Goal: Information Seeking & Learning: Learn about a topic

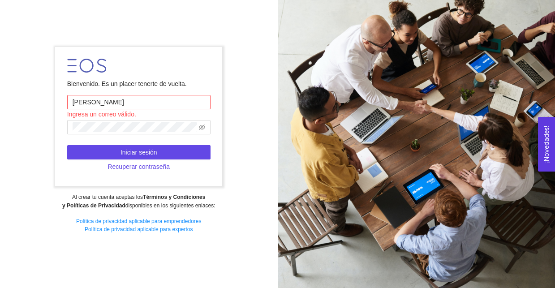
click at [102, 152] on button "Iniciar sesión" at bounding box center [138, 152] width 143 height 14
drag, startPoint x: 107, startPoint y: 98, endPoint x: 100, endPoint y: 98, distance: 6.7
click at [101, 98] on input "[PERSON_NAME]" at bounding box center [138, 102] width 143 height 14
drag, startPoint x: 107, startPoint y: 102, endPoint x: 22, endPoint y: 92, distance: 85.7
click at [42, 94] on div "Bienvenido. Es un placer tenerte de vuelta. [PERSON_NAME] Ingresa un correo vál…" at bounding box center [139, 144] width 278 height 206
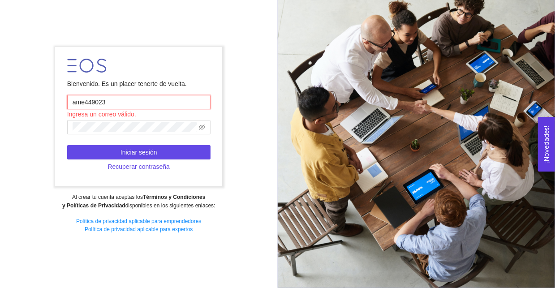
type input "[EMAIL_ADDRESS][DOMAIN_NAME]"
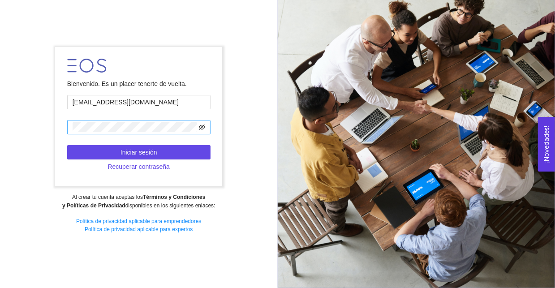
click at [204, 129] on icon "eye-invisible" at bounding box center [202, 127] width 6 height 5
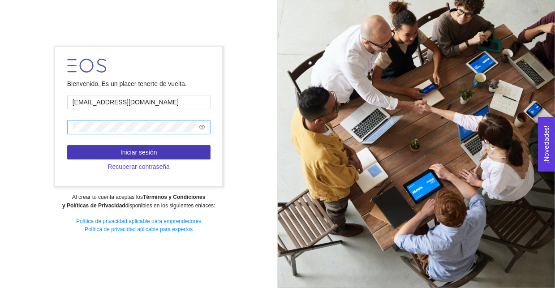
click at [178, 151] on button "Iniciar sesión" at bounding box center [138, 152] width 143 height 14
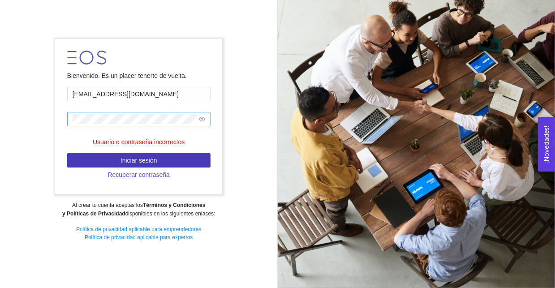
click at [166, 163] on button "Iniciar sesión" at bounding box center [138, 160] width 143 height 14
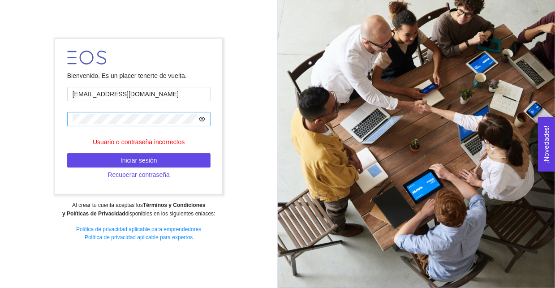
click at [203, 118] on icon "eye" at bounding box center [202, 119] width 6 height 6
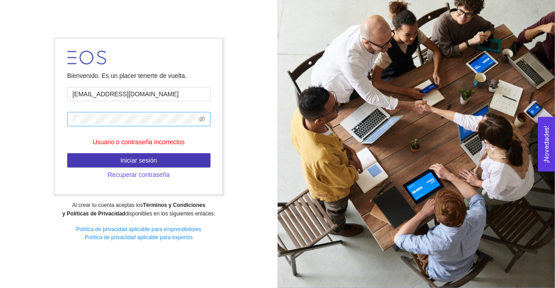
click at [198, 160] on button "Iniciar sesión" at bounding box center [138, 160] width 143 height 14
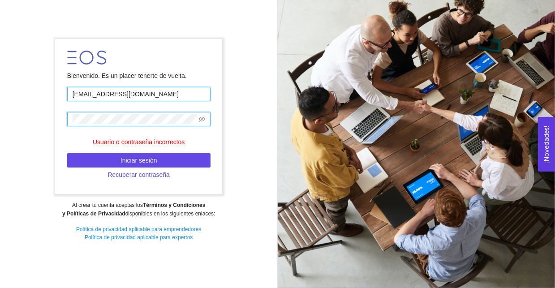
click at [164, 96] on input "[EMAIL_ADDRESS][DOMAIN_NAME]" at bounding box center [138, 94] width 143 height 14
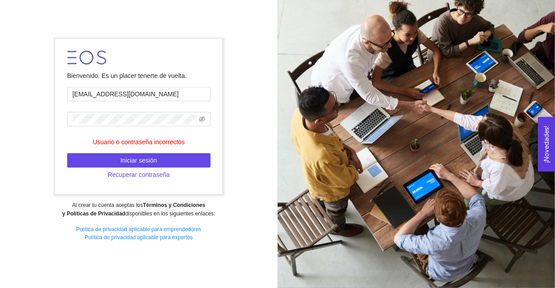
drag, startPoint x: 459, startPoint y: 139, endPoint x: 443, endPoint y: 139, distance: 15.2
click at [459, 139] on div at bounding box center [417, 144] width 278 height 288
click at [16, 108] on div "Bienvenido. Es un placer tenerte de vuelta. [EMAIL_ADDRESS][DOMAIN_NAME] Usuari…" at bounding box center [139, 144] width 278 height 222
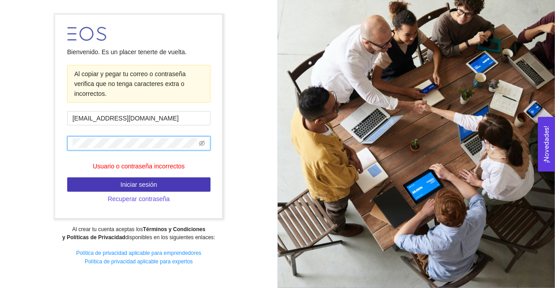
click at [146, 181] on span "Iniciar sesión" at bounding box center [139, 185] width 37 height 10
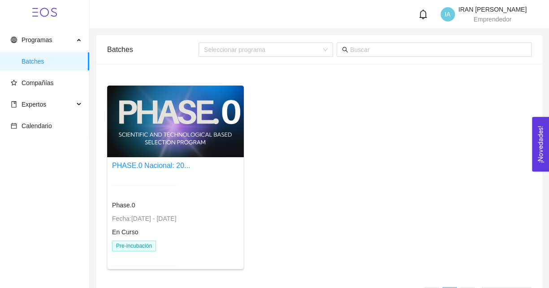
click at [211, 138] on div at bounding box center [175, 122] width 137 height 72
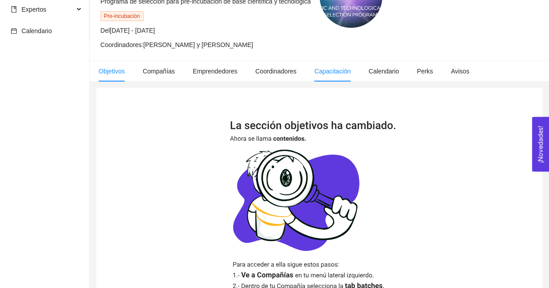
scroll to position [45, 0]
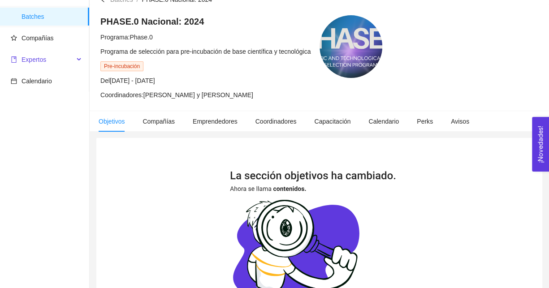
click at [46, 63] on span "Expertos" at bounding box center [42, 60] width 63 height 18
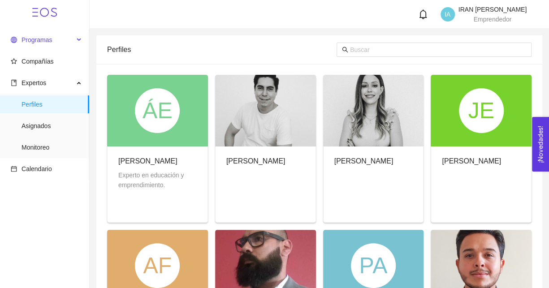
click at [44, 42] on span "Programas" at bounding box center [37, 39] width 30 height 7
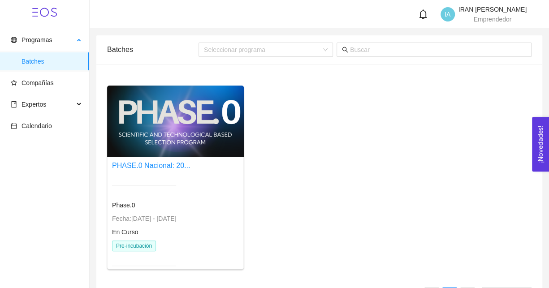
click at [26, 58] on span "Batches" at bounding box center [52, 61] width 61 height 18
click at [30, 62] on span "Batches" at bounding box center [52, 61] width 61 height 18
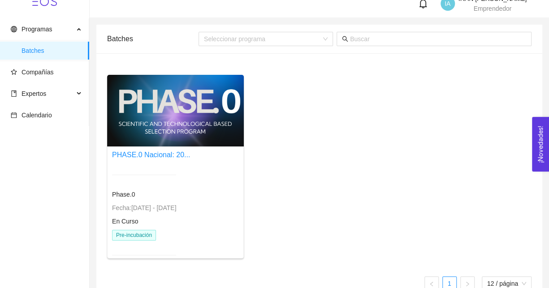
scroll to position [30, 0]
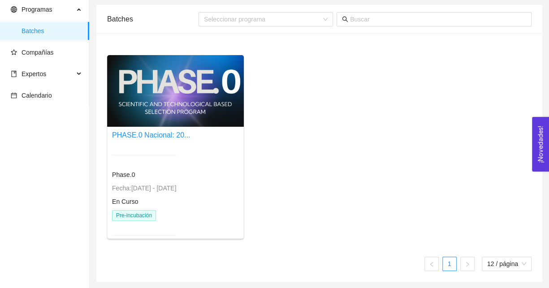
click at [136, 216] on span "Pre-incubación" at bounding box center [134, 215] width 44 height 11
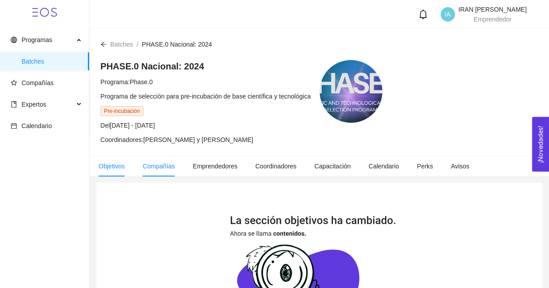
click at [164, 163] on span "Compañías" at bounding box center [159, 166] width 32 height 7
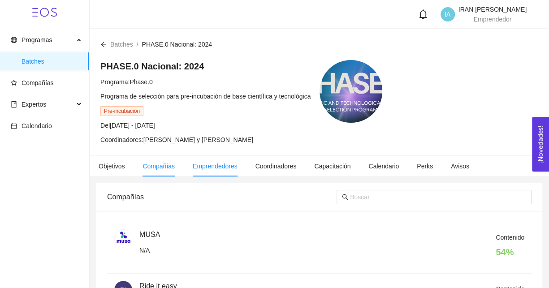
click at [217, 166] on span "Emprendedores" at bounding box center [215, 166] width 45 height 7
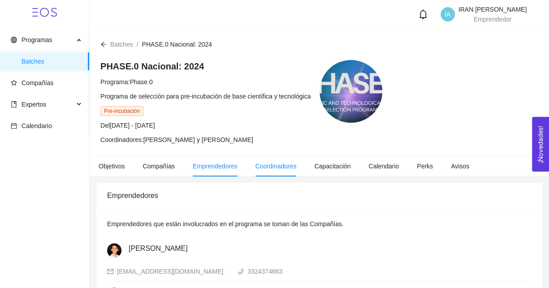
click at [265, 164] on span "Coordinadores" at bounding box center [275, 166] width 41 height 7
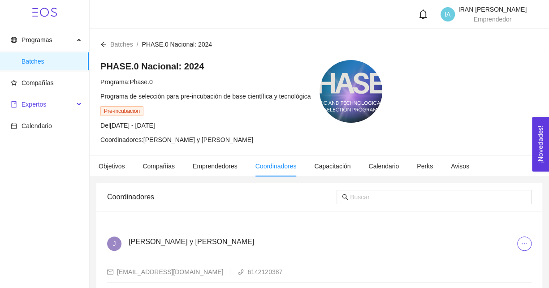
click at [78, 105] on div "Expertos" at bounding box center [44, 104] width 89 height 18
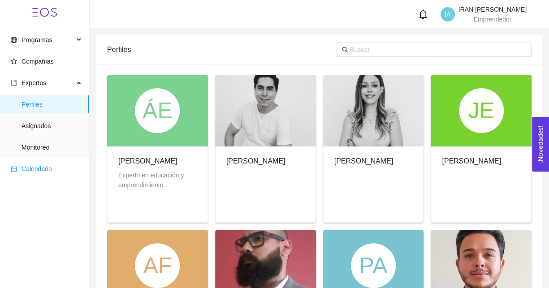
click at [39, 171] on span "Calendario" at bounding box center [37, 168] width 30 height 7
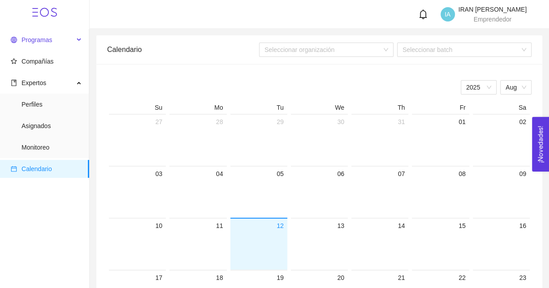
click at [41, 36] on span "Programas" at bounding box center [37, 39] width 30 height 7
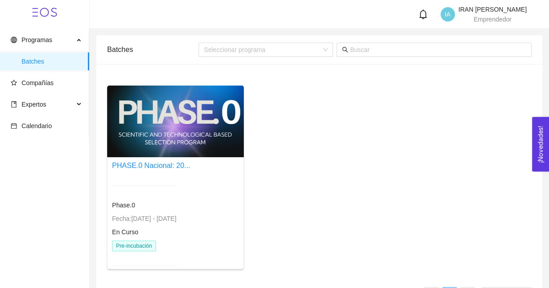
click at [190, 123] on div at bounding box center [175, 122] width 137 height 72
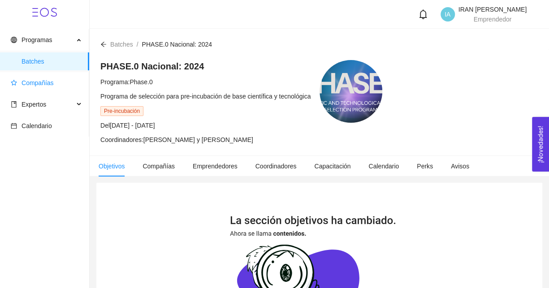
click at [35, 87] on span "Compañías" at bounding box center [38, 82] width 32 height 7
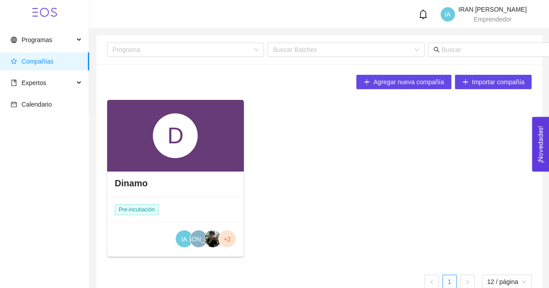
click at [164, 146] on div "D" at bounding box center [175, 135] width 45 height 45
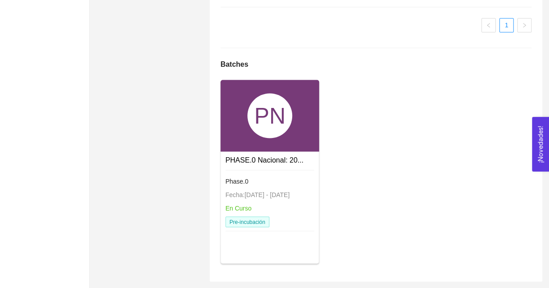
click at [256, 121] on div "PN" at bounding box center [269, 115] width 45 height 45
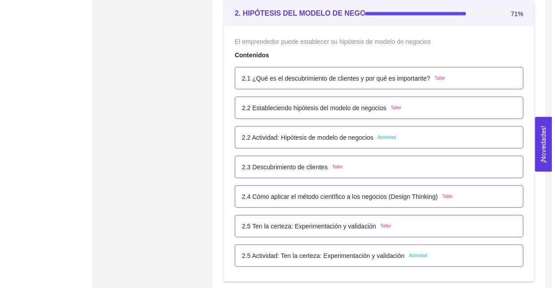
scroll to position [886, 0]
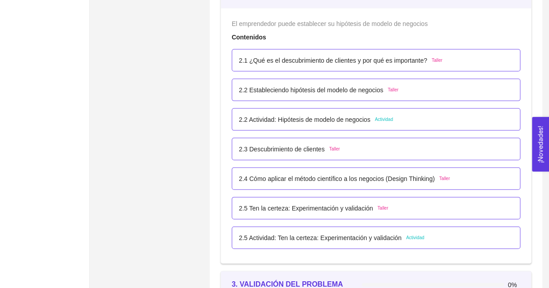
click at [339, 206] on p "2.5 Ten la certeza: Experimentación y validación" at bounding box center [306, 208] width 134 height 10
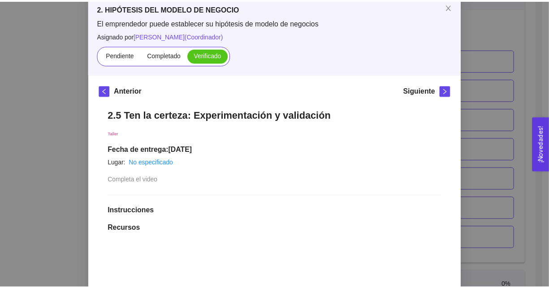
scroll to position [45, 0]
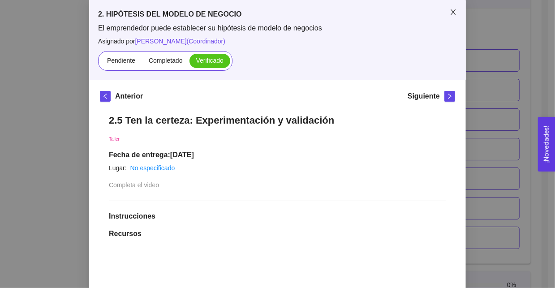
click at [450, 14] on icon "close" at bounding box center [453, 12] width 7 height 7
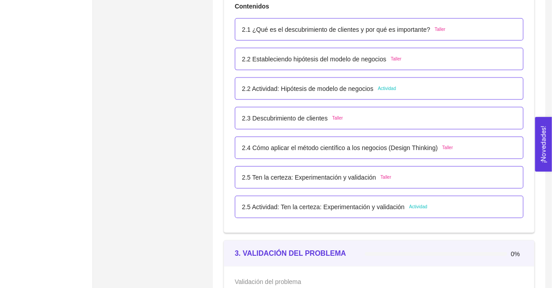
scroll to position [930, 0]
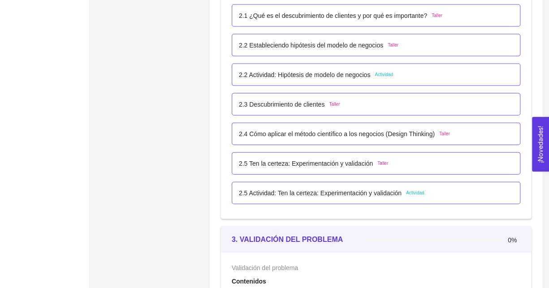
click at [329, 194] on p "2.5 Actividad: Ten la certeza: Experimentación y validación" at bounding box center [320, 193] width 163 height 10
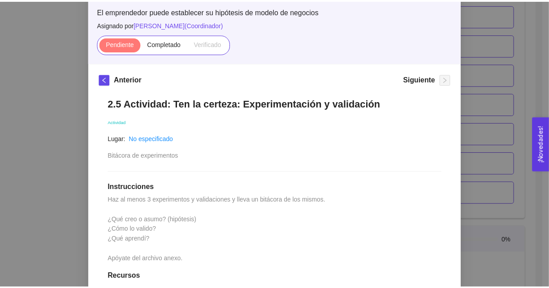
scroll to position [45, 0]
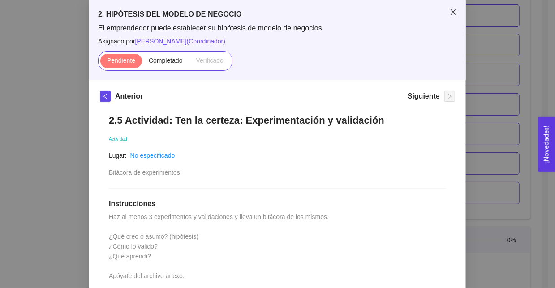
click at [450, 12] on icon "close" at bounding box center [453, 12] width 7 height 7
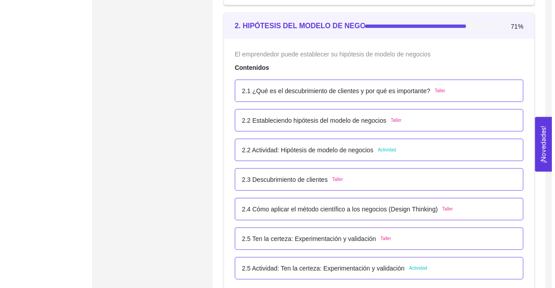
scroll to position [841, 0]
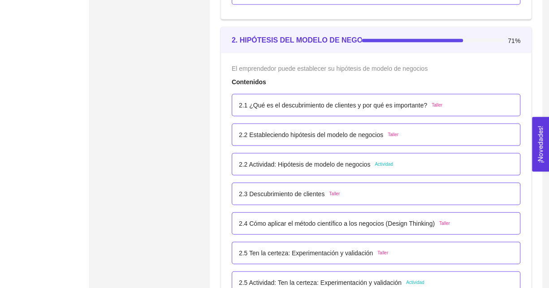
click at [339, 220] on p "2.4 Cómo aplicar el método científico a los negocios (Design Thinking)" at bounding box center [337, 224] width 196 height 10
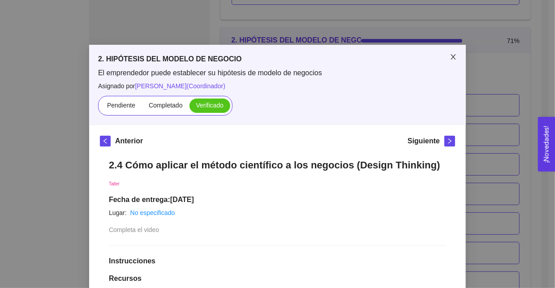
click at [451, 52] on span "Close" at bounding box center [453, 57] width 25 height 25
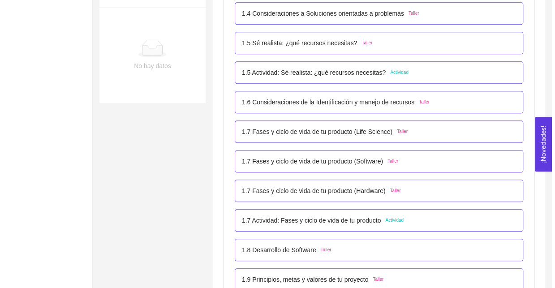
scroll to position [303, 0]
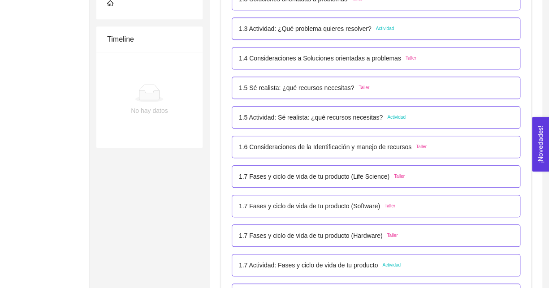
click at [333, 29] on p "1.3 Actividad: ¿Qué problema quieres resolver?" at bounding box center [305, 29] width 133 height 10
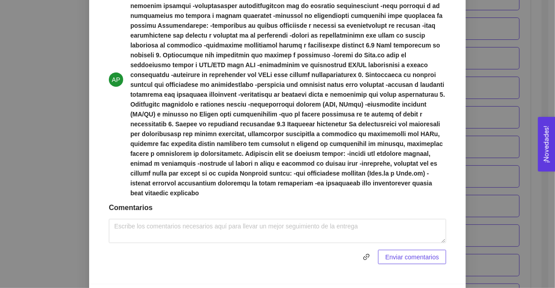
scroll to position [467, 0]
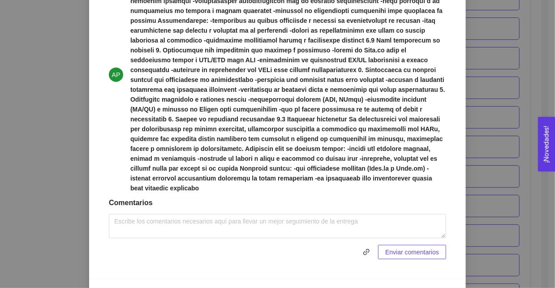
click at [51, 169] on div "1. DESARROLLO DEL PRODUCTO El emprendedor puede conocer los primeros pasos para…" at bounding box center [277, 144] width 555 height 288
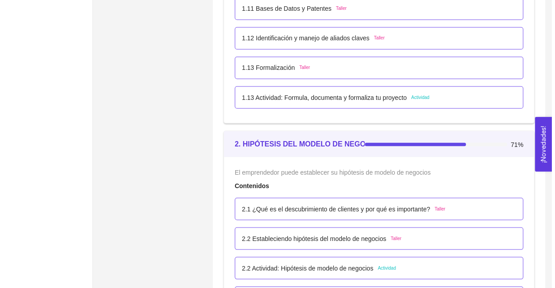
scroll to position [751, 0]
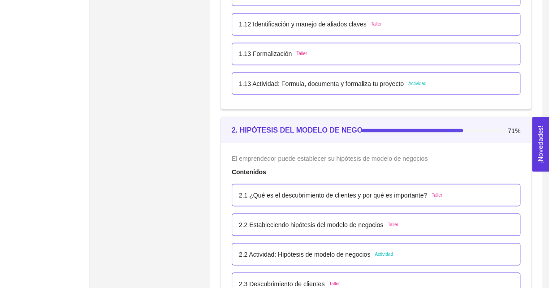
click at [286, 84] on p "1.13 Actividad: Formula, documenta y formaliza tu proyecto" at bounding box center [321, 83] width 165 height 10
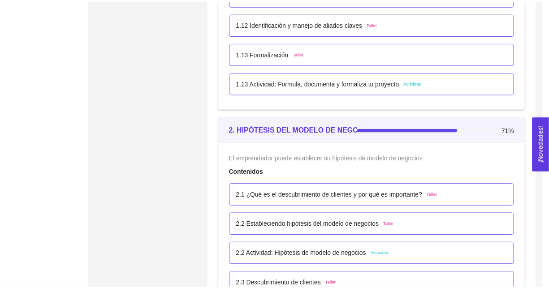
scroll to position [0, 0]
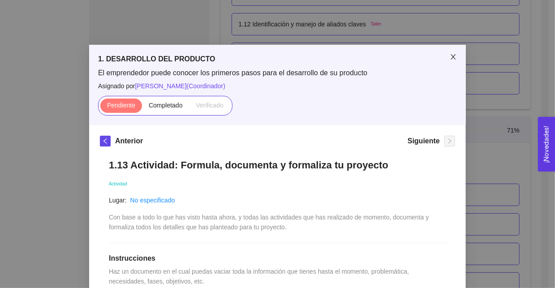
click at [444, 58] on span "Close" at bounding box center [453, 57] width 25 height 25
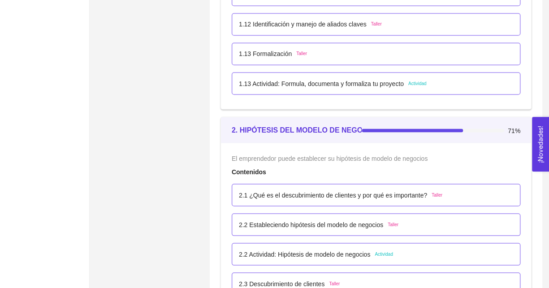
click at [293, 52] on div "1.13 Formalización Taller" at bounding box center [273, 54] width 68 height 10
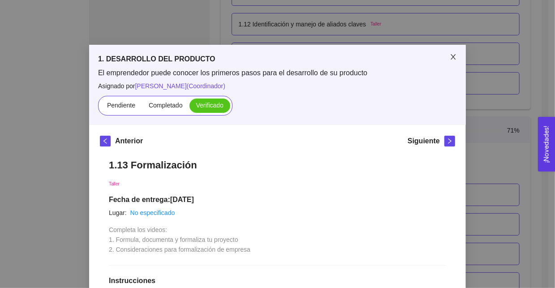
click at [450, 58] on icon "close" at bounding box center [453, 56] width 7 height 7
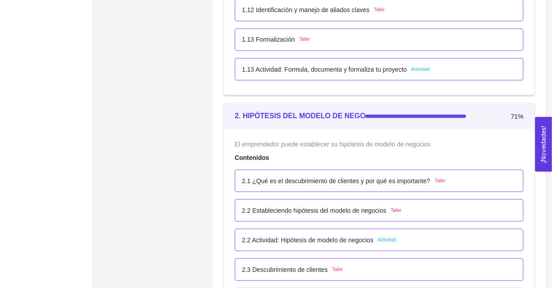
scroll to position [751, 0]
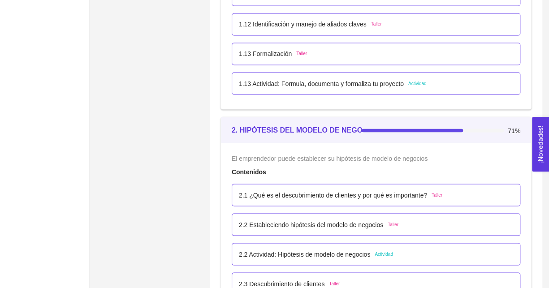
click at [387, 49] on div "1.13 Formalización Taller" at bounding box center [376, 54] width 274 height 10
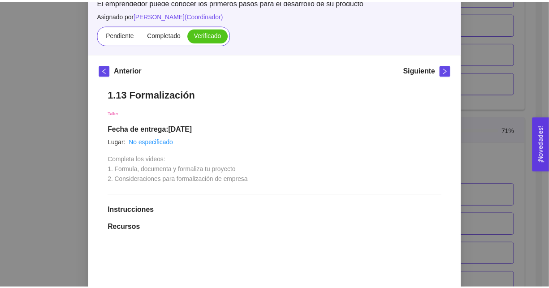
scroll to position [0, 0]
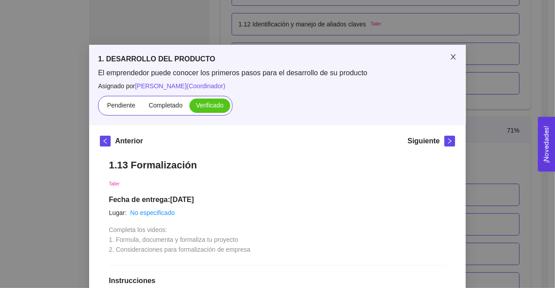
click at [450, 54] on icon "close" at bounding box center [453, 56] width 7 height 7
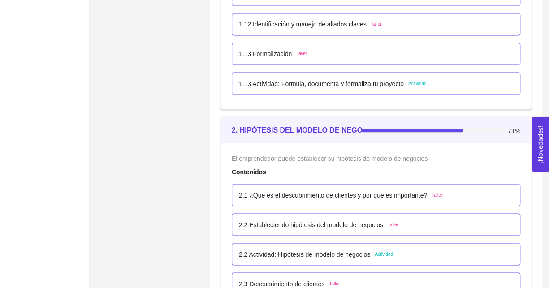
click at [335, 24] on p "1.12 Identificación y manejo de aliados claves" at bounding box center [303, 24] width 128 height 10
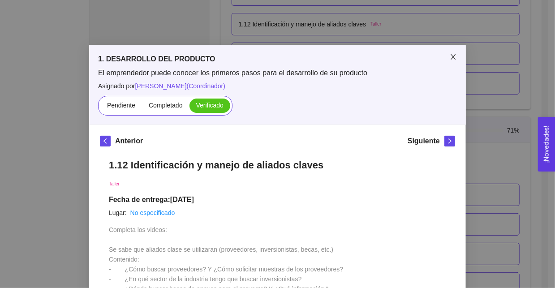
click at [450, 55] on icon "close" at bounding box center [453, 56] width 7 height 7
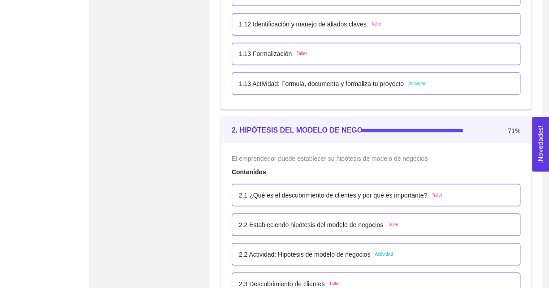
click at [288, 78] on p "1.13 Actividad: Formula, documenta y formaliza tu proyecto" at bounding box center [321, 83] width 165 height 10
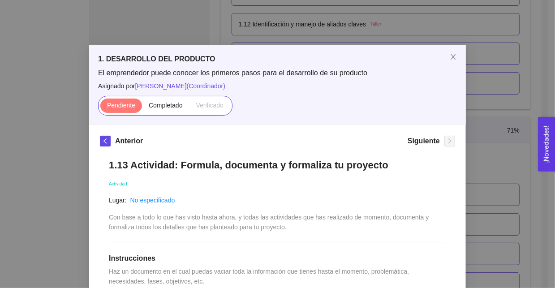
click at [41, 140] on div "1. DESARROLLO DEL PRODUCTO El emprendedor puede conocer los primeros pasos para…" at bounding box center [277, 144] width 555 height 288
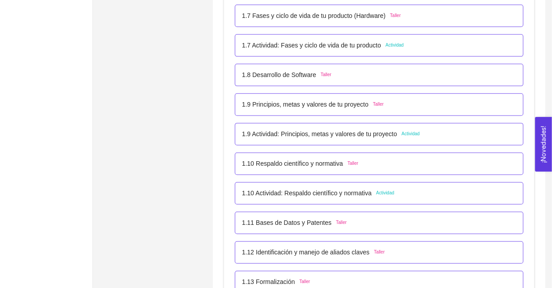
scroll to position [527, 0]
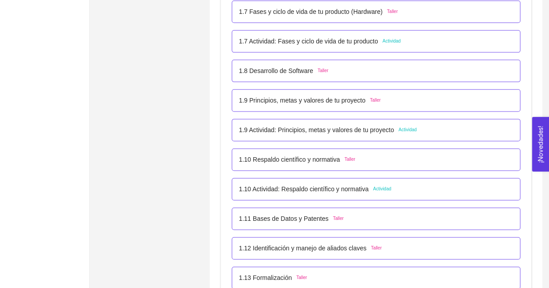
click at [271, 99] on p "1.9 Principios, metas y valores de tu proyecto" at bounding box center [302, 100] width 126 height 10
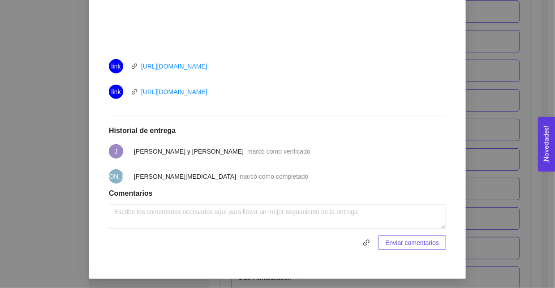
scroll to position [445, 0]
drag, startPoint x: 48, startPoint y: 151, endPoint x: 75, endPoint y: 144, distance: 27.8
click at [49, 151] on div "1. DESARROLLO DEL PRODUCTO El emprendedor puede conocer los primeros pasos para…" at bounding box center [277, 144] width 555 height 288
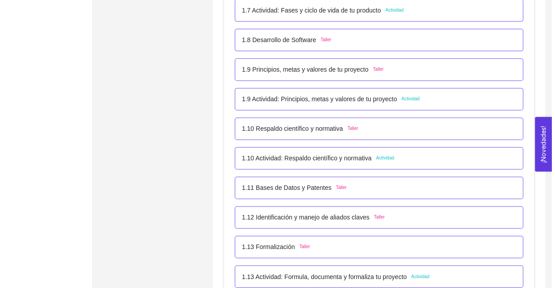
scroll to position [572, 0]
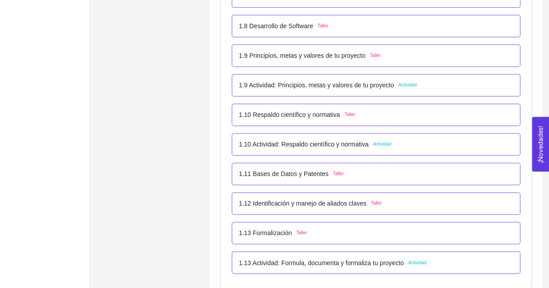
click at [264, 85] on p "1.9 Actividad: Principios, metas y valores de tu proyecto" at bounding box center [316, 85] width 155 height 10
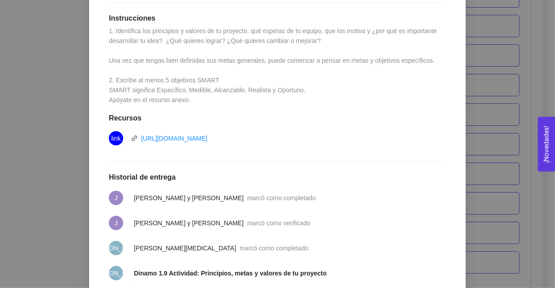
scroll to position [355, 0]
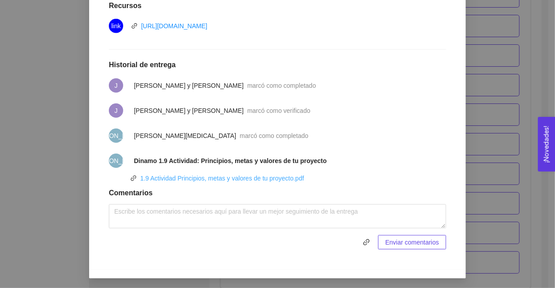
click at [243, 175] on link "1.9 Actividad Principios, metas y valores de tu proyecto.pdf" at bounding box center [222, 178] width 164 height 7
click at [247, 177] on link "1.9 Actividad Principios, metas y valores de tu proyecto.pdf" at bounding box center [222, 178] width 164 height 7
click at [41, 158] on div "1. DESARROLLO DEL PRODUCTO El emprendedor puede conocer los primeros pasos para…" at bounding box center [277, 144] width 555 height 288
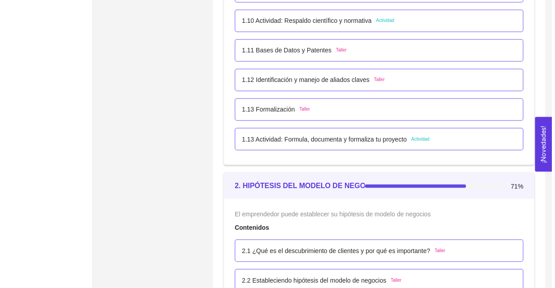
scroll to position [751, 0]
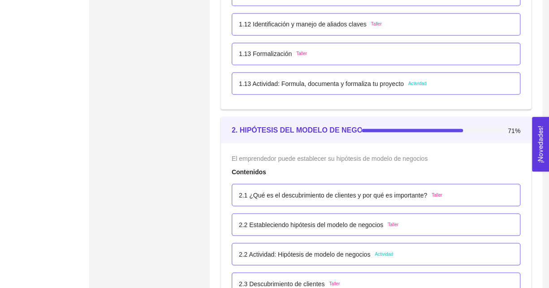
click at [271, 85] on p "1.13 Actividad: Formula, documenta y formaliza tu proyecto" at bounding box center [321, 83] width 165 height 10
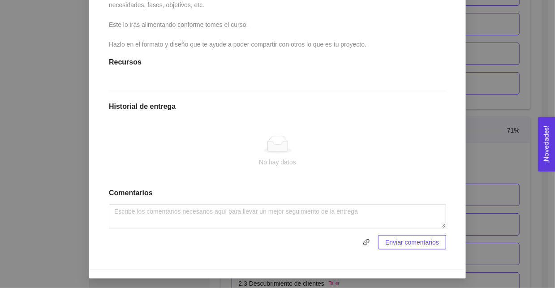
click at [61, 137] on div "1. DESARROLLO DEL PRODUCTO El emprendedor puede conocer los primeros pasos para…" at bounding box center [277, 144] width 555 height 288
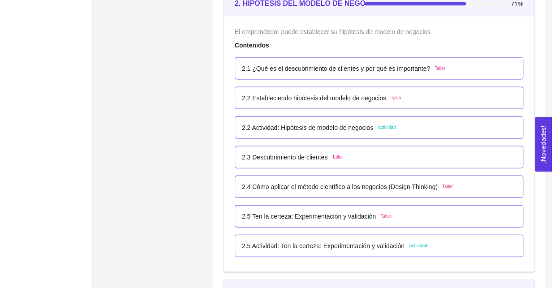
scroll to position [886, 0]
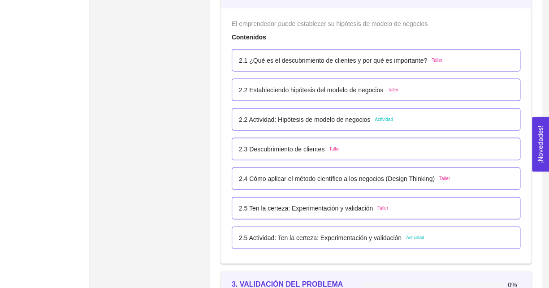
click at [282, 62] on p "2.1 ¿Qué es el descubrimiento de clientes y por qué es importante?" at bounding box center [333, 61] width 188 height 10
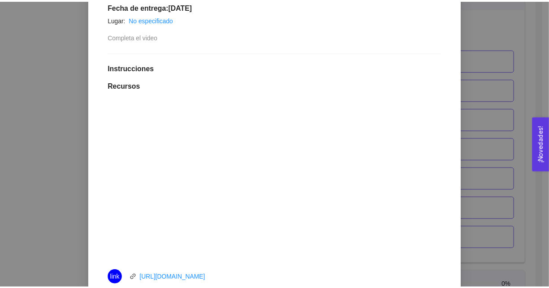
scroll to position [179, 0]
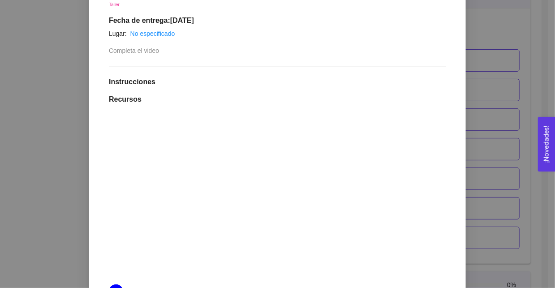
click at [52, 121] on div "2. HIPÓTESIS DEL MODELO DE NEGOCIO El emprendedor puede establecer su hipótesis…" at bounding box center [277, 144] width 555 height 288
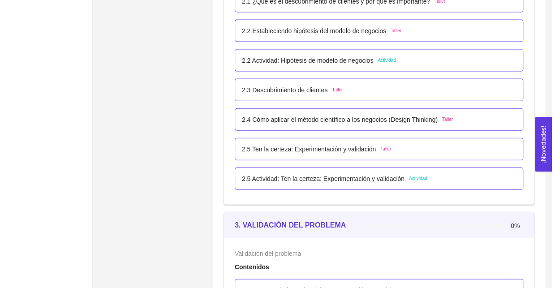
scroll to position [930, 0]
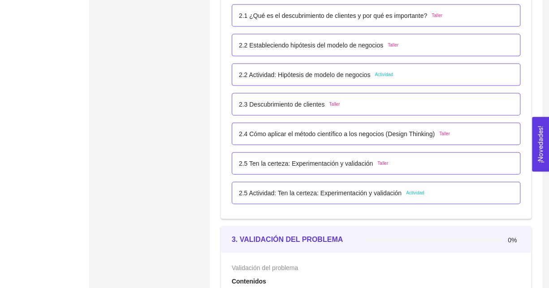
click at [280, 51] on div "2.2 Estableciendo hipótesis del modelo de negocios Taller" at bounding box center [376, 45] width 289 height 22
click at [290, 48] on p "2.2 Estableciendo hipótesis del modelo de negocios" at bounding box center [311, 45] width 144 height 10
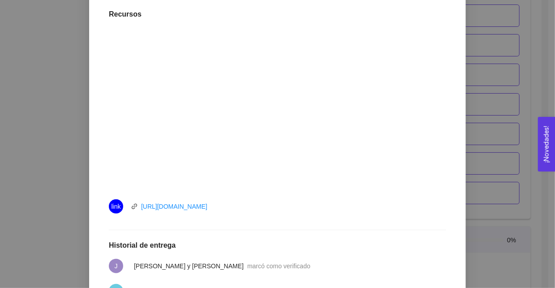
scroll to position [156, 0]
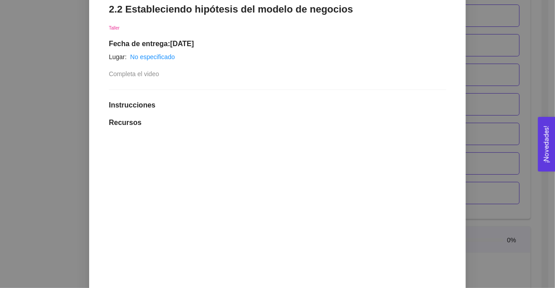
click at [53, 151] on div "2. HIPÓTESIS DEL MODELO DE NEGOCIO El emprendedor puede establecer su hipótesis…" at bounding box center [277, 144] width 555 height 288
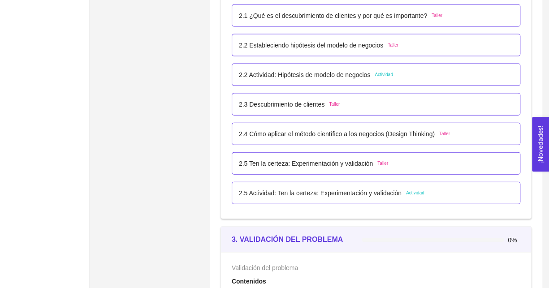
click at [291, 73] on p "2.2 Actividad: Hipótesis de modelo de negocios" at bounding box center [304, 75] width 131 height 10
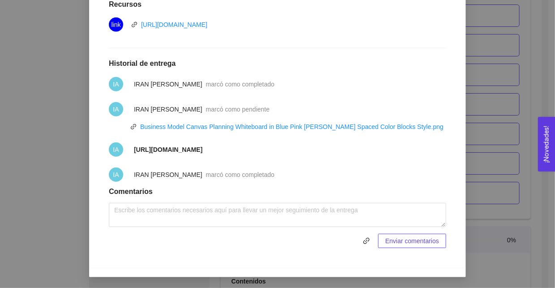
scroll to position [302, 0]
click at [276, 123] on link "Business Model Canvas Planning Whiteboard in Blue Pink [PERSON_NAME] Spaced Col…" at bounding box center [291, 126] width 303 height 7
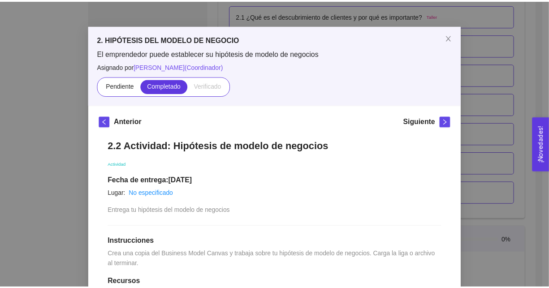
scroll to position [45, 0]
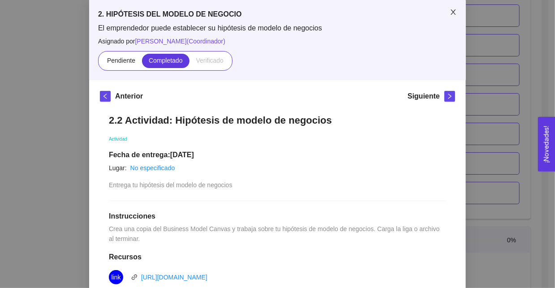
click at [455, 13] on span "Close" at bounding box center [453, 12] width 25 height 25
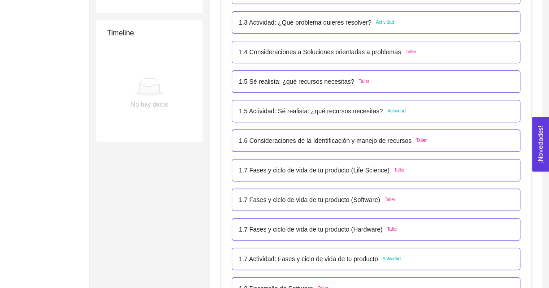
scroll to position [314, 0]
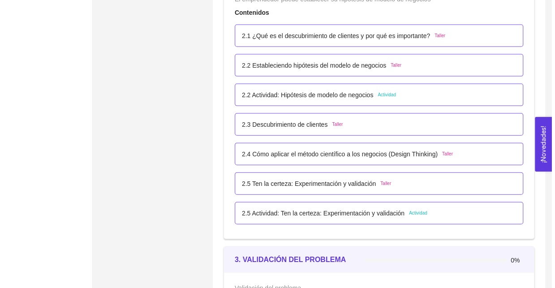
scroll to position [896, 0]
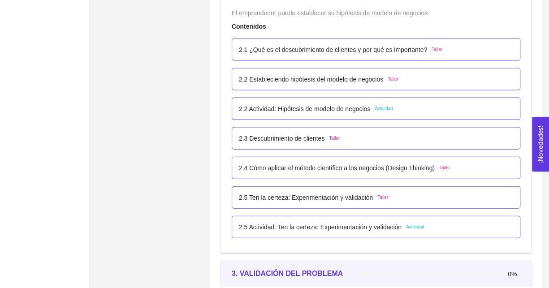
click at [337, 114] on div "2.2 Actividad: Hipótesis de modelo de negocios Actividad" at bounding box center [376, 109] width 289 height 22
click at [339, 111] on p "2.2 Actividad: Hipótesis de modelo de negocios" at bounding box center [304, 109] width 131 height 10
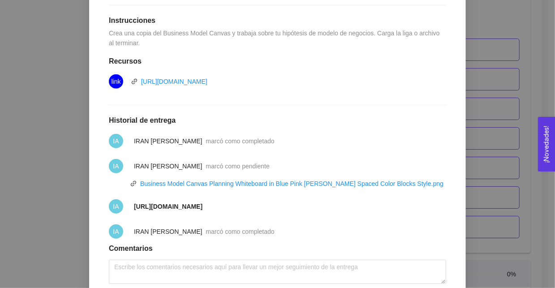
scroll to position [33, 0]
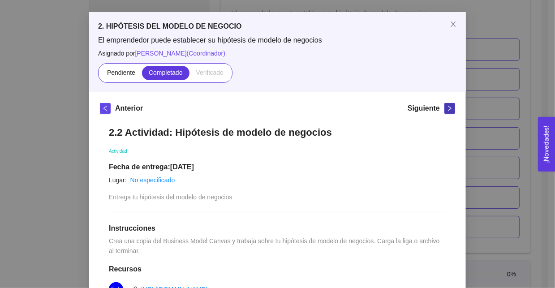
click at [445, 107] on span "right" at bounding box center [450, 108] width 10 height 6
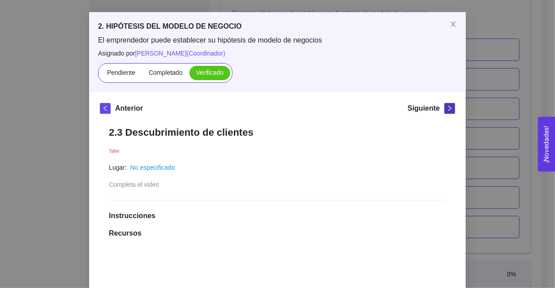
click at [445, 109] on span "right" at bounding box center [450, 108] width 10 height 6
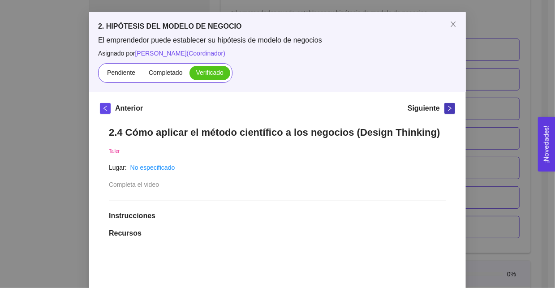
click at [445, 109] on span "right" at bounding box center [450, 108] width 10 height 6
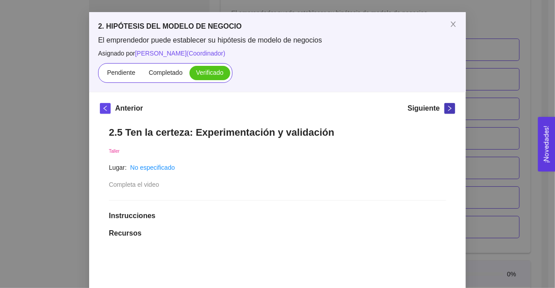
click at [447, 108] on icon "right" at bounding box center [450, 108] width 6 height 6
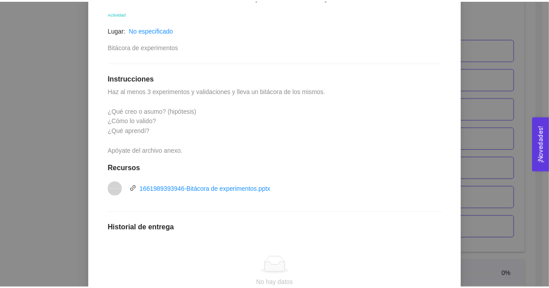
scroll to position [68, 0]
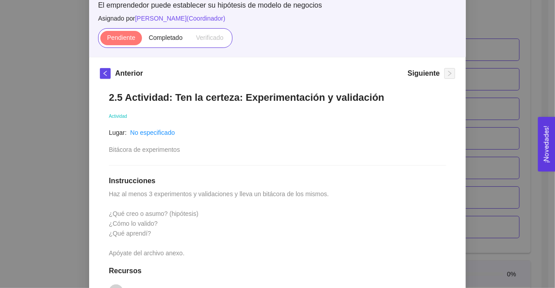
click at [47, 145] on div "2. HIPÓTESIS DEL MODELO DE NEGOCIO El emprendedor puede establecer su hipótesis…" at bounding box center [277, 144] width 555 height 288
